Goal: Book appointment/travel/reservation

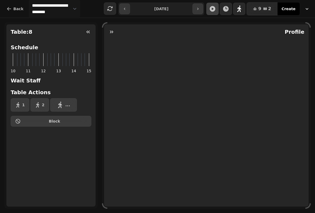
click at [92, 32] on button "button" at bounding box center [88, 31] width 11 height 11
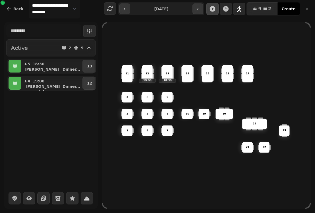
click at [186, 112] on p "10" at bounding box center [187, 114] width 3 height 4
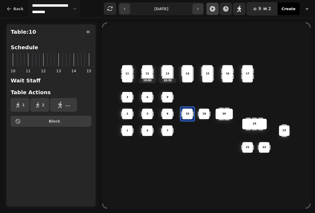
click at [43, 103] on span "2" at bounding box center [43, 105] width 3 height 4
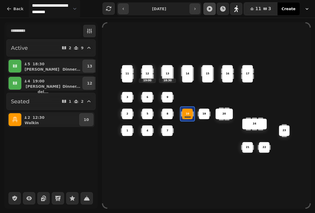
click at [17, 81] on icon "button" at bounding box center [15, 82] width 4 height 3
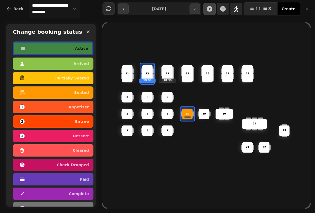
click at [131, 68] on div "11" at bounding box center [127, 73] width 11 height 17
click at [90, 28] on button "button" at bounding box center [88, 31] width 11 height 11
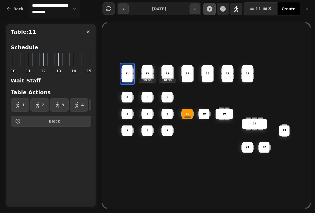
click at [88, 32] on icon "button" at bounding box center [88, 31] width 5 height 5
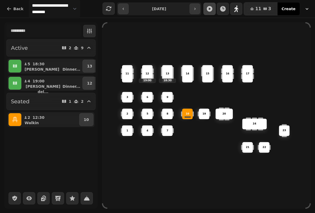
click at [90, 63] on button "13" at bounding box center [90, 66] width 14 height 13
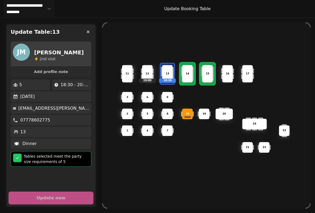
click at [149, 95] on div "6" at bounding box center [147, 97] width 10 height 4
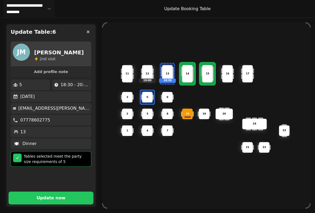
click at [148, 112] on p "5" at bounding box center [148, 114] width 2 height 4
click at [149, 129] on p "4" at bounding box center [148, 131] width 2 height 4
click at [74, 196] on span "Update now" at bounding box center [51, 198] width 72 height 4
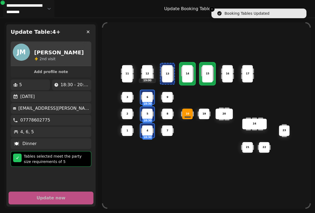
click at [87, 31] on icon "button" at bounding box center [88, 31] width 5 height 5
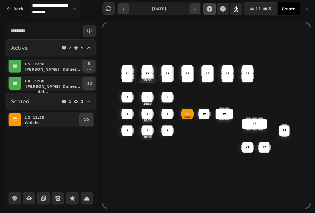
click at [83, 83] on button "12" at bounding box center [90, 83] width 14 height 13
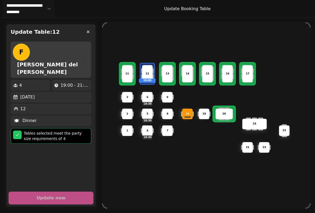
click at [127, 74] on div "11" at bounding box center [127, 73] width 11 height 17
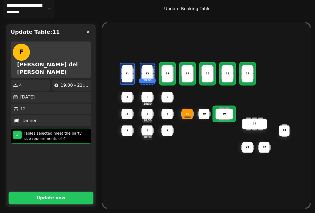
click at [54, 191] on button "Update now" at bounding box center [51, 197] width 85 height 13
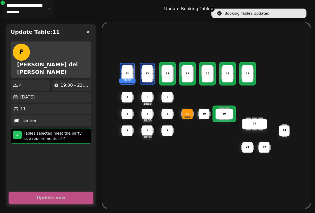
click at [90, 29] on icon "button" at bounding box center [88, 31] width 5 height 5
